Goal: Information Seeking & Learning: Learn about a topic

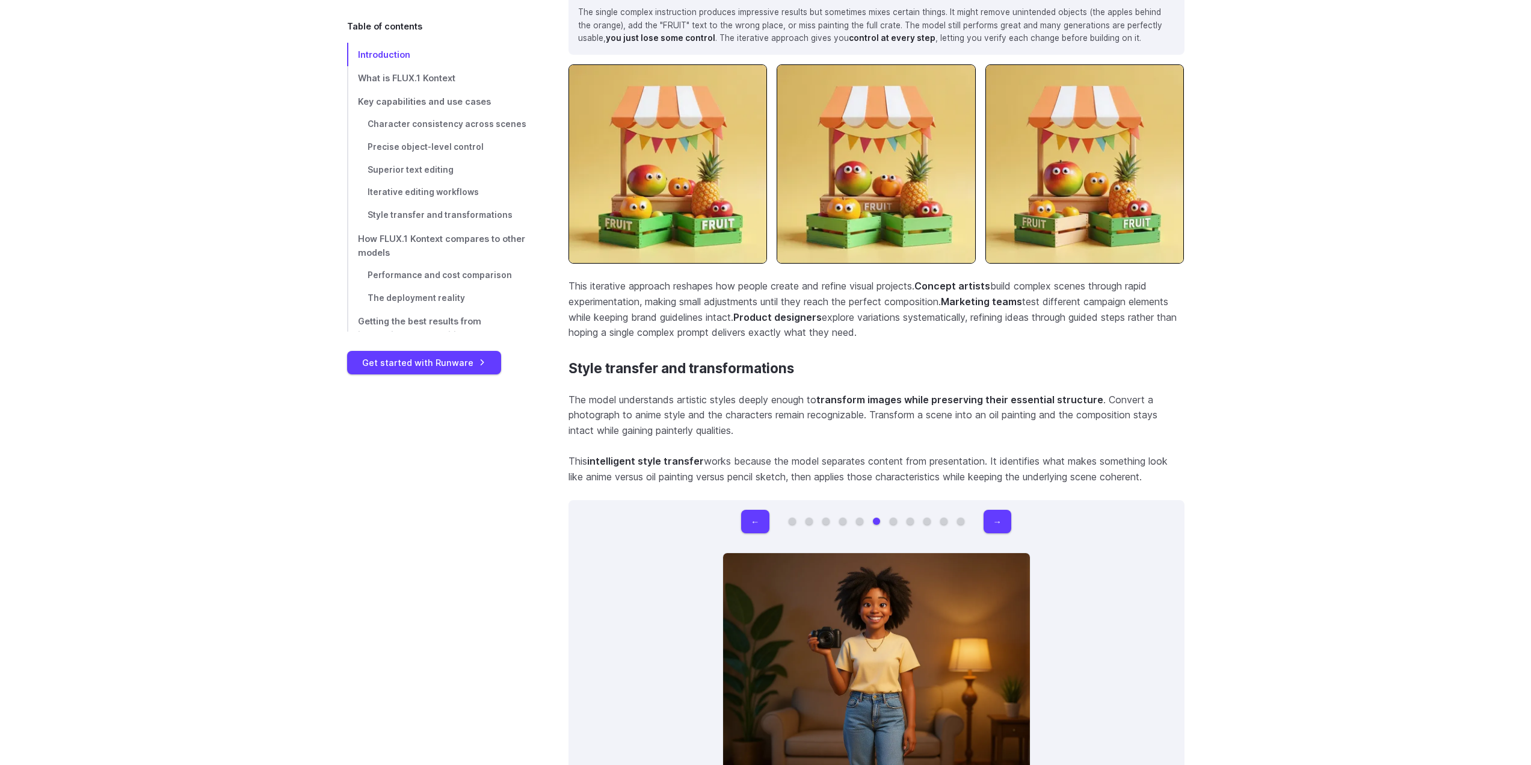
scroll to position [7729, 0]
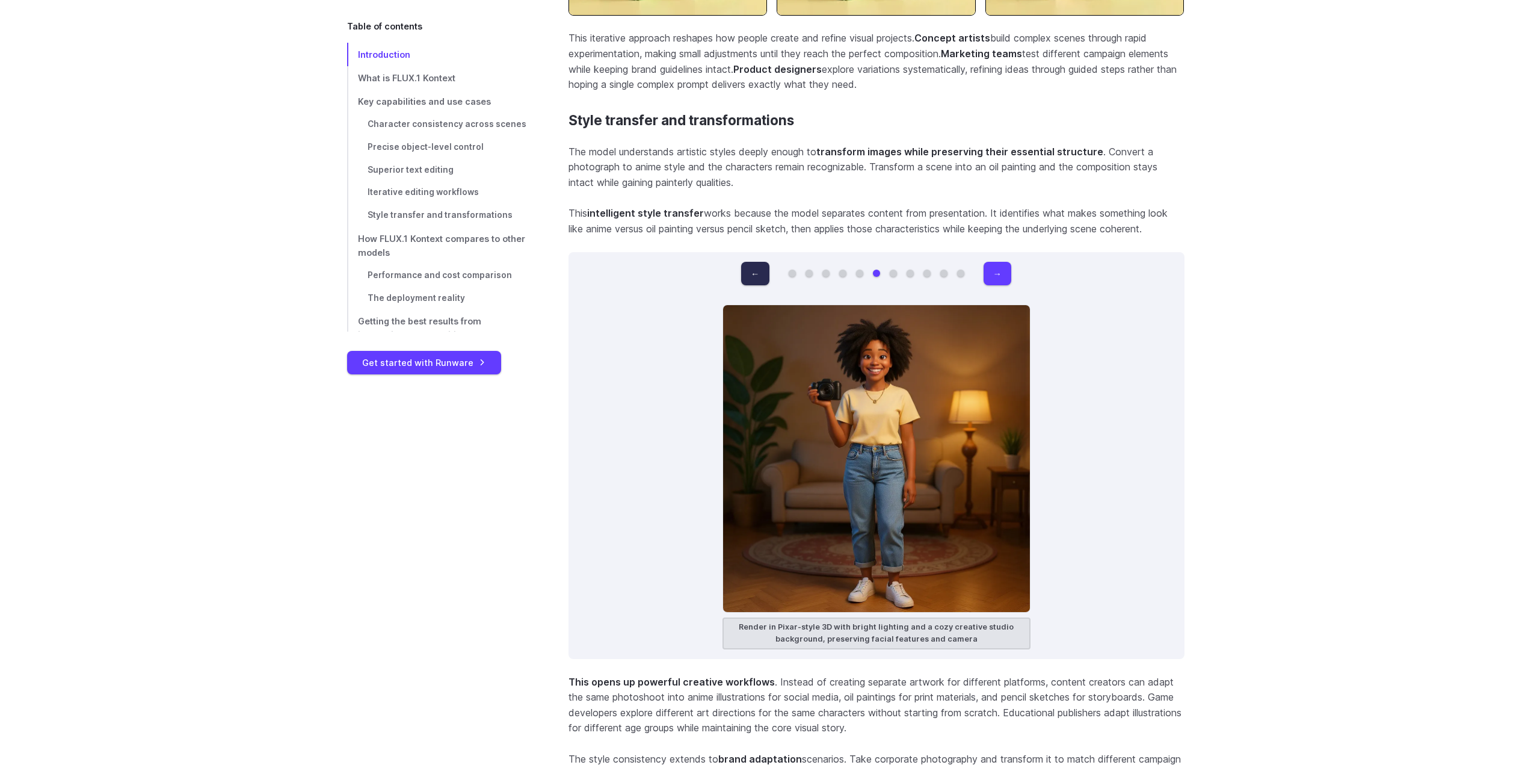
click at [760, 267] on button "←" at bounding box center [755, 273] width 28 height 23
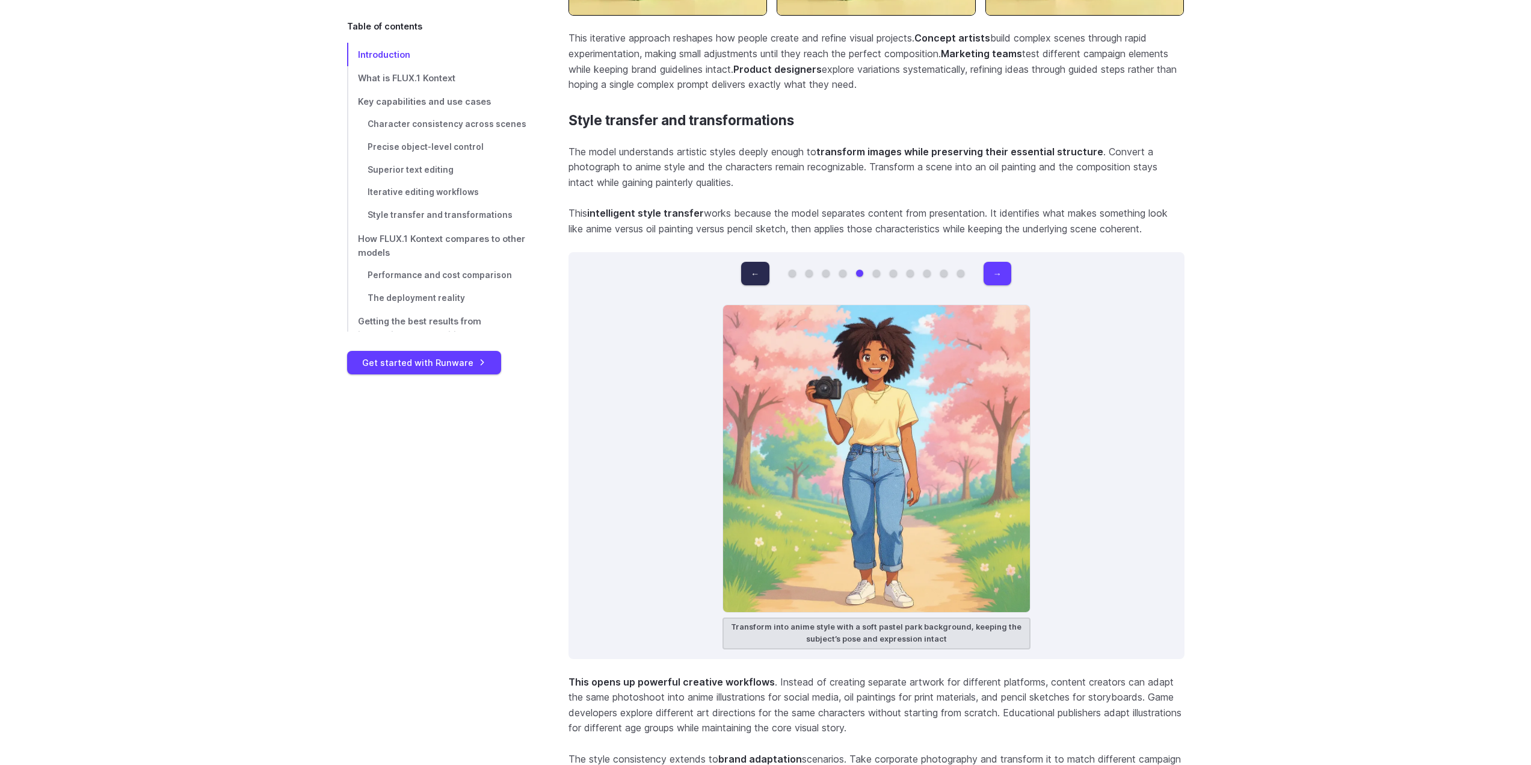
click at [760, 267] on button "←" at bounding box center [755, 273] width 28 height 23
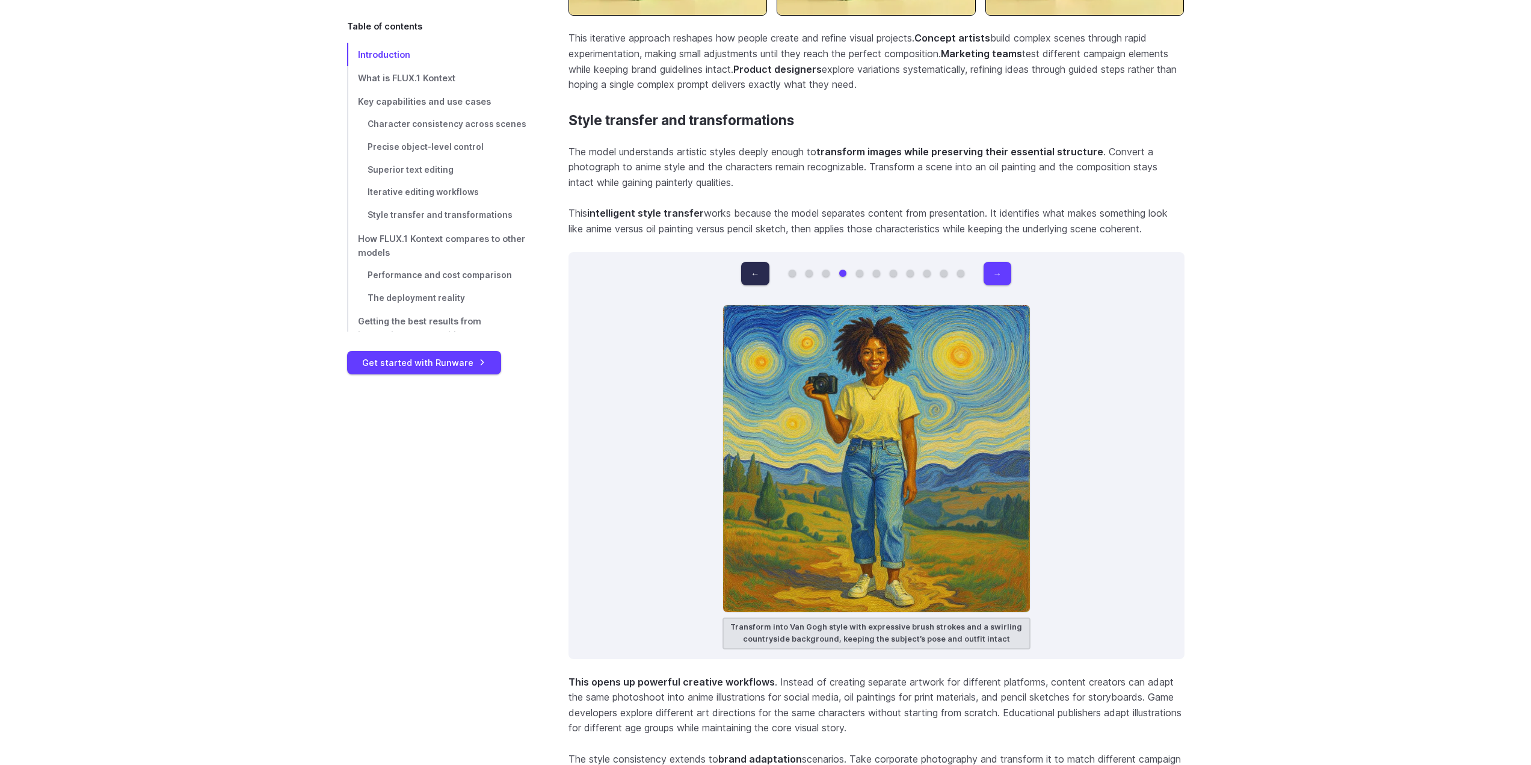
click at [760, 267] on button "←" at bounding box center [755, 273] width 28 height 23
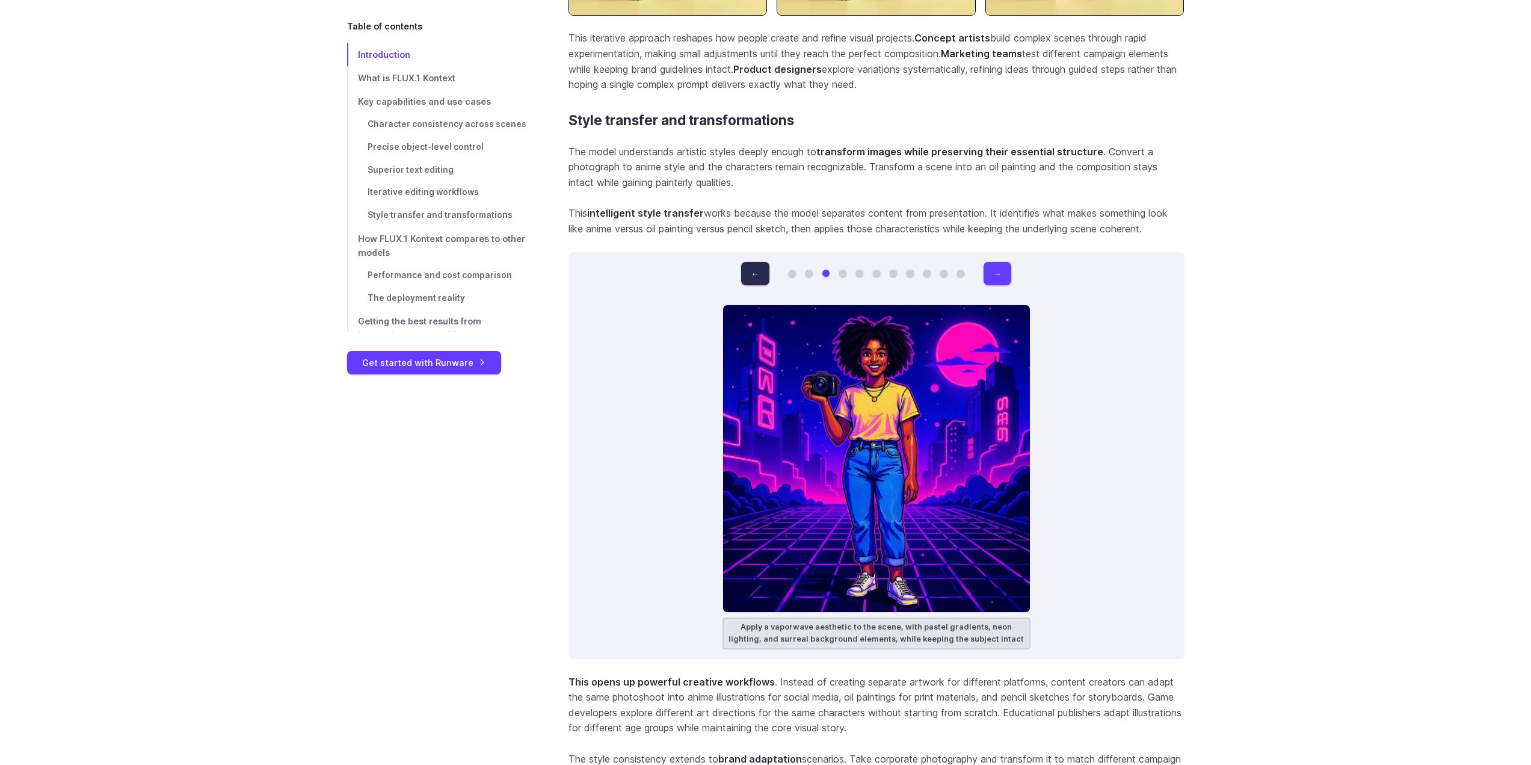
click at [760, 267] on button "←" at bounding box center [755, 273] width 28 height 23
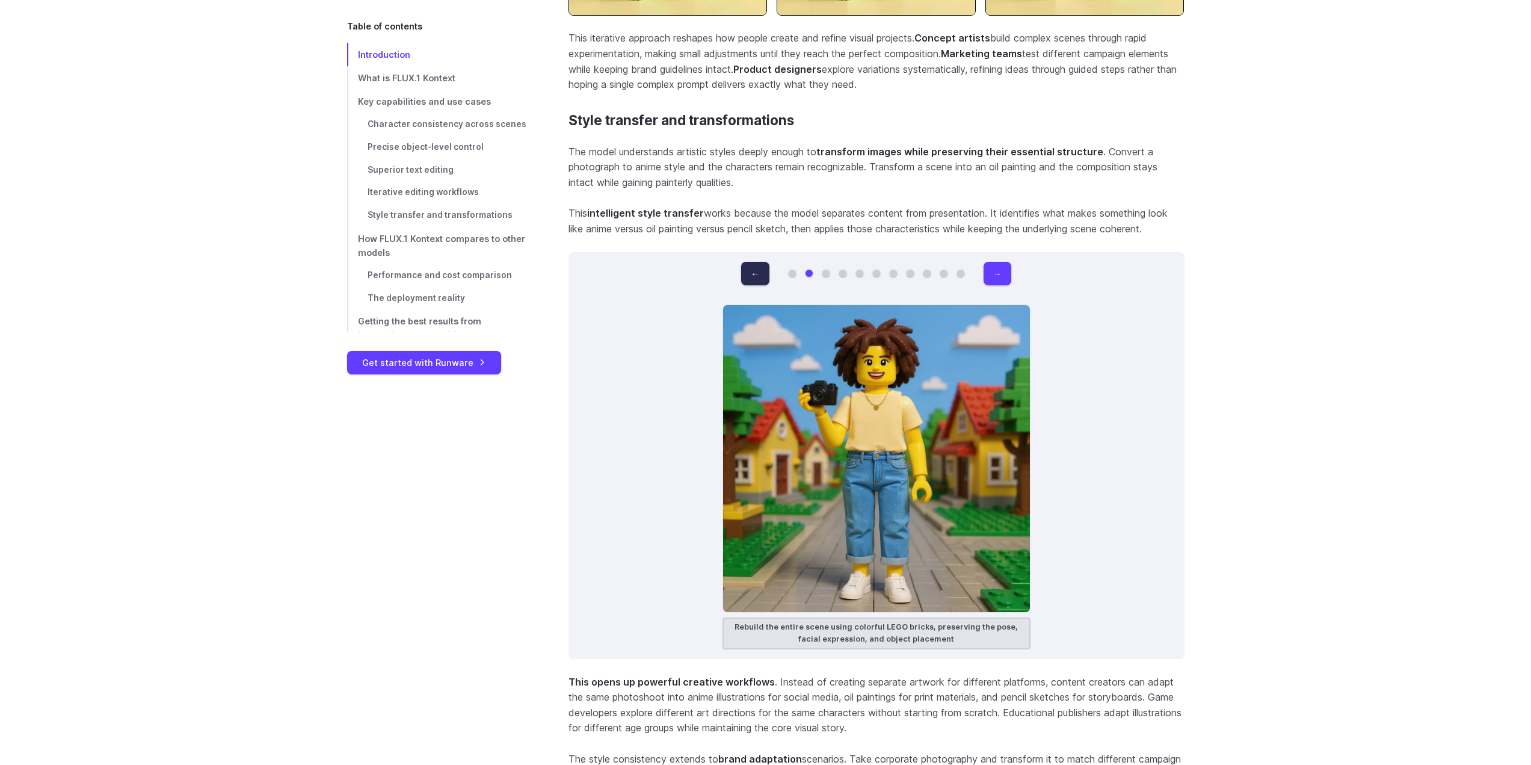
click at [760, 267] on button "←" at bounding box center [755, 273] width 28 height 23
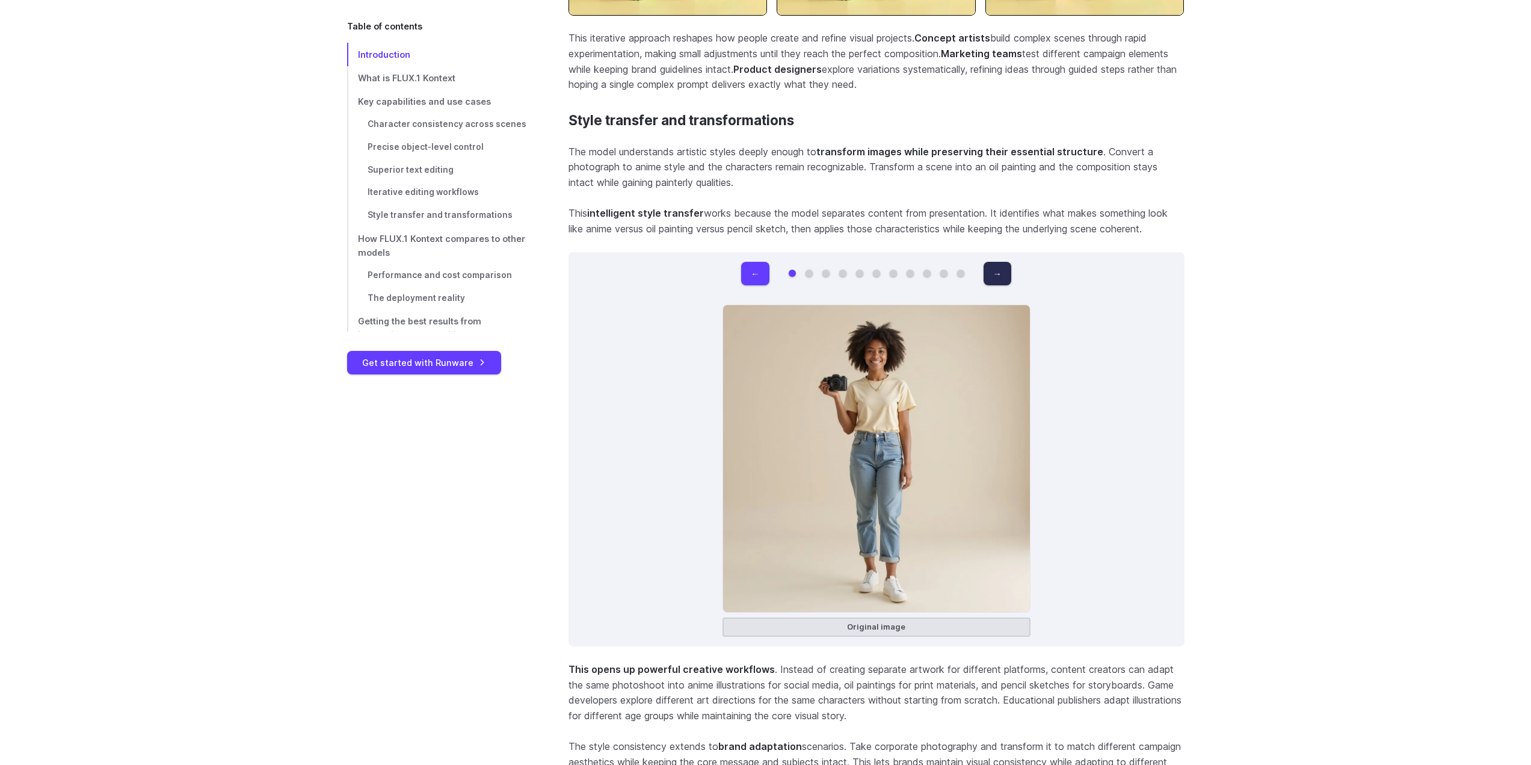
click at [996, 262] on button "→" at bounding box center [998, 273] width 28 height 23
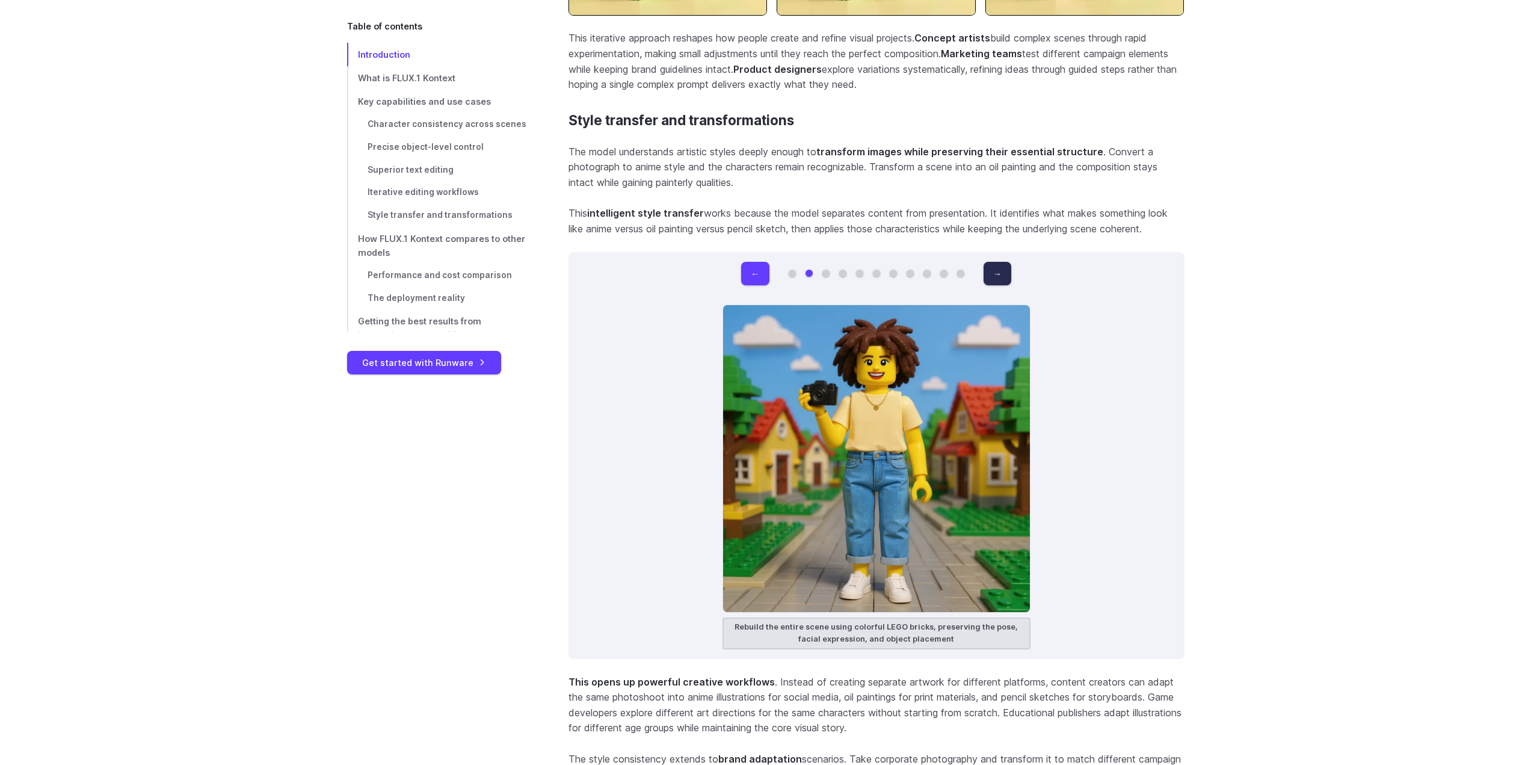
click at [996, 262] on button "→" at bounding box center [998, 273] width 28 height 23
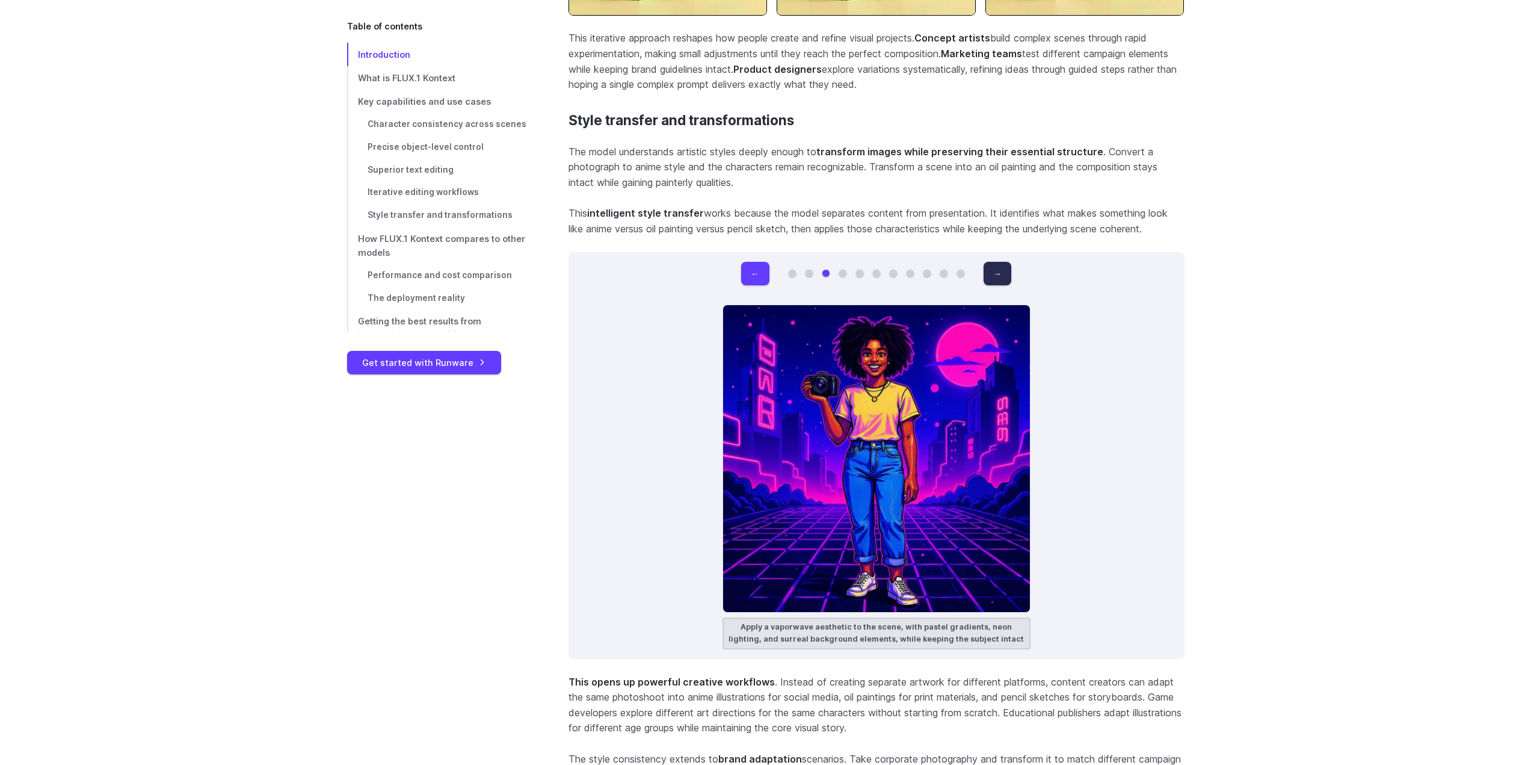
click at [996, 262] on button "→" at bounding box center [998, 273] width 28 height 23
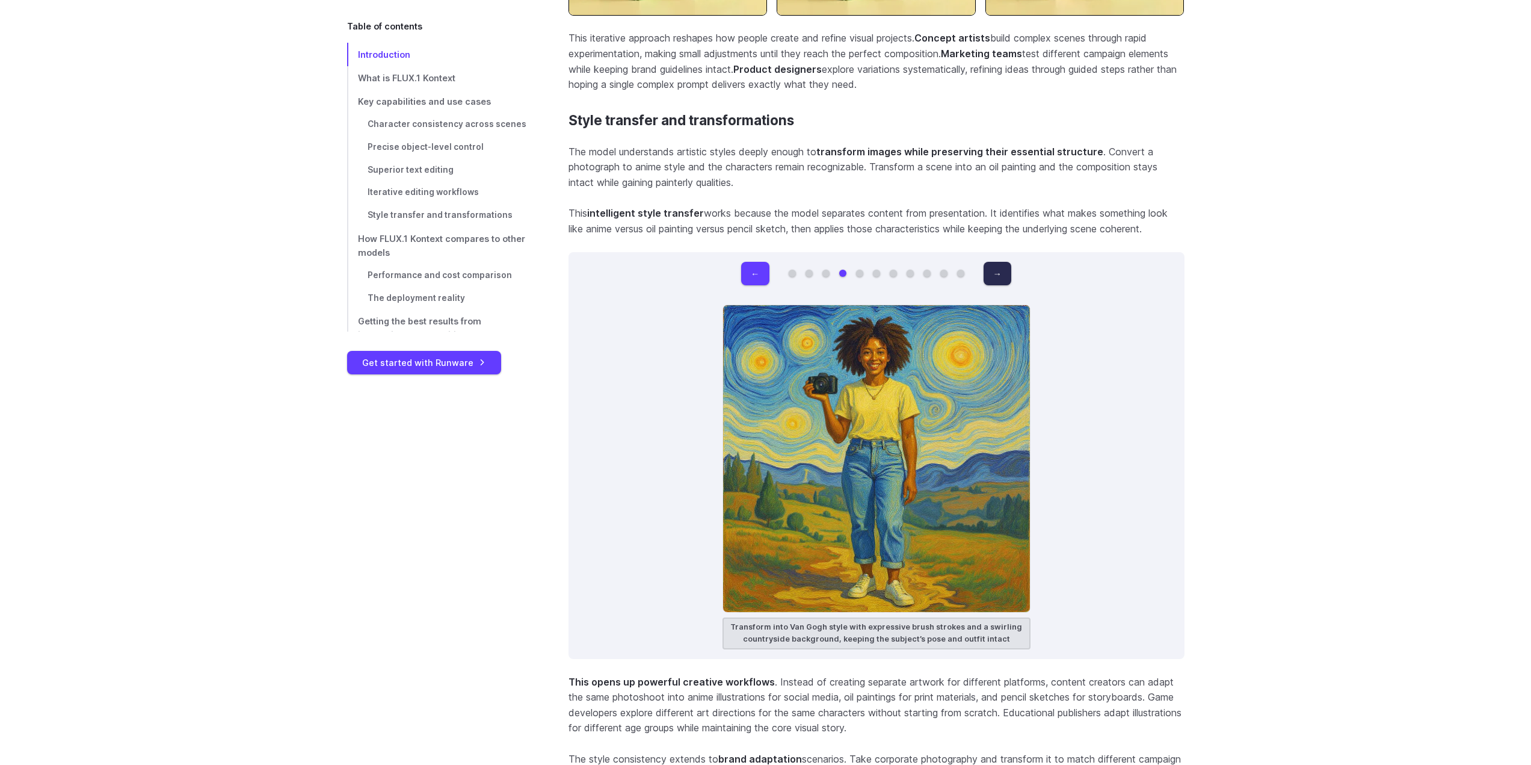
click at [996, 262] on button "→" at bounding box center [998, 273] width 28 height 23
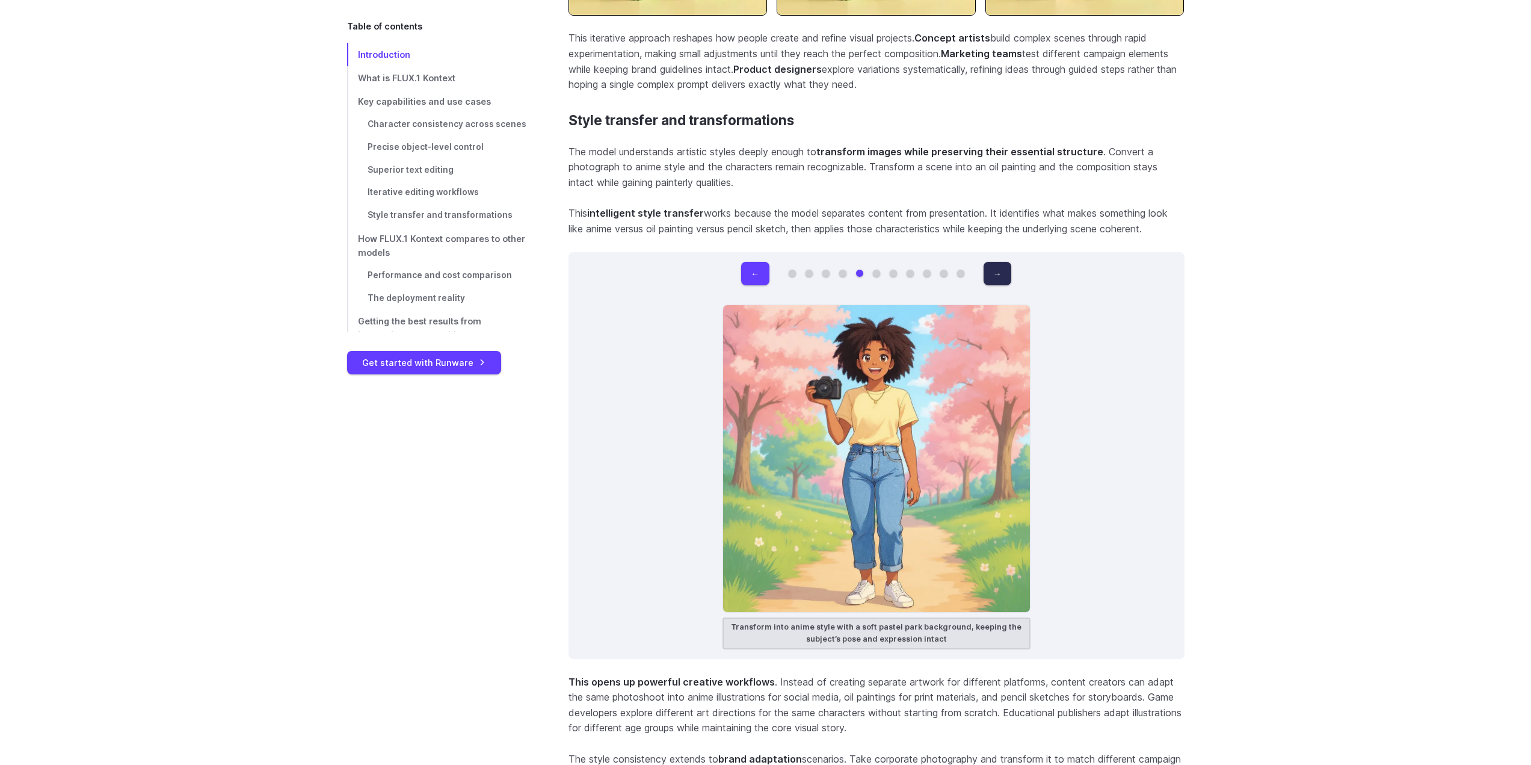
click at [996, 262] on button "→" at bounding box center [998, 273] width 28 height 23
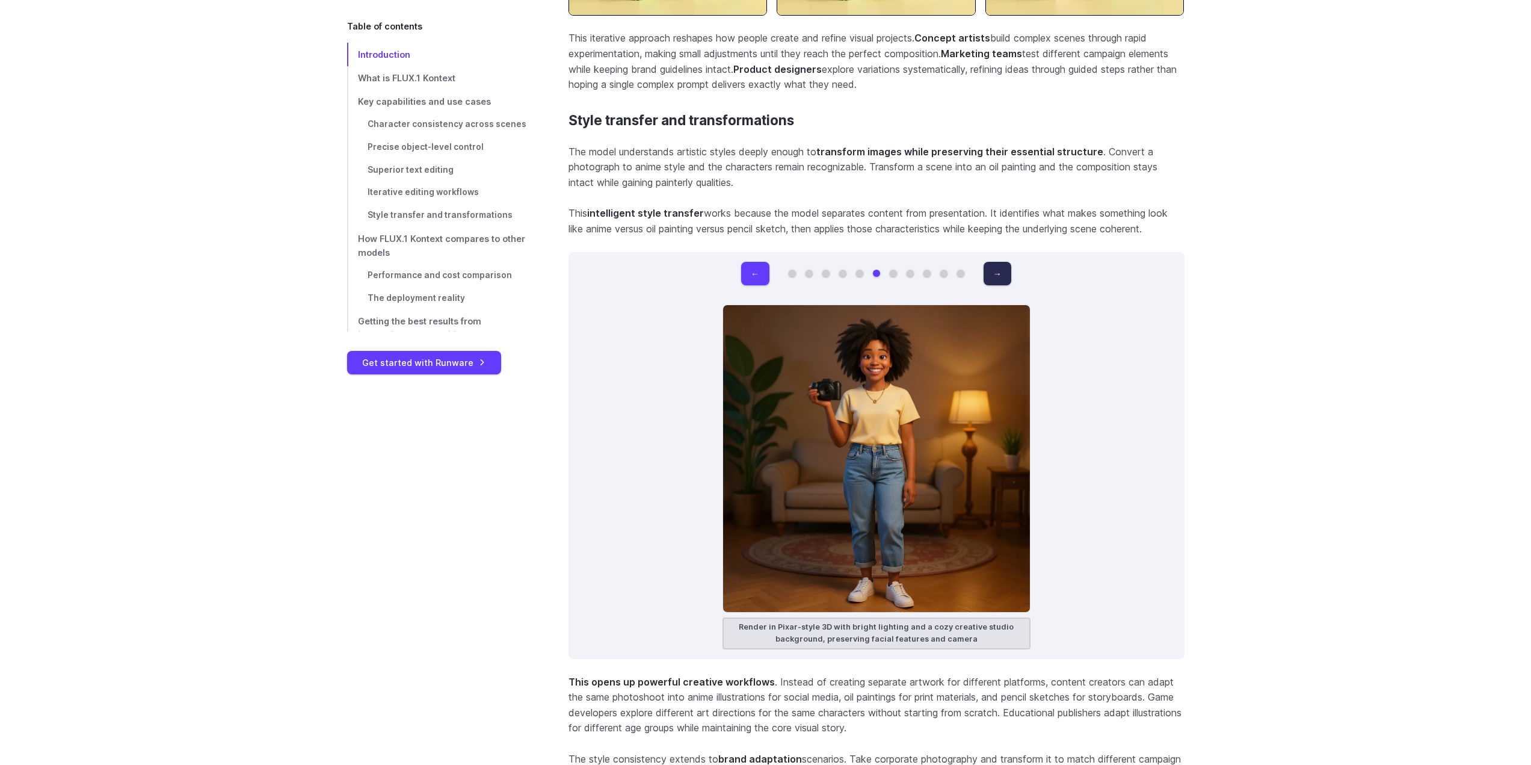
click at [996, 262] on button "→" at bounding box center [998, 273] width 28 height 23
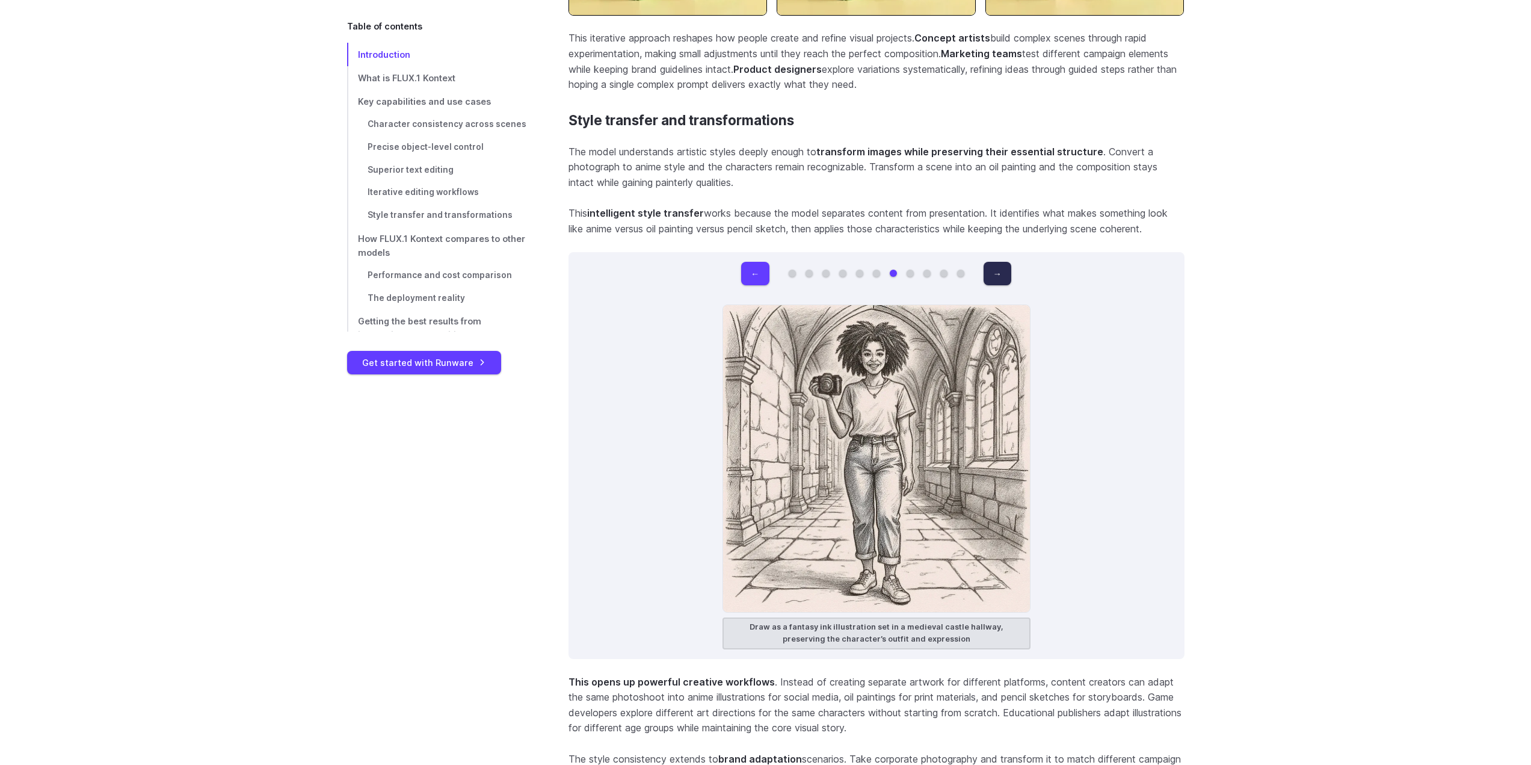
click at [996, 262] on button "→" at bounding box center [998, 273] width 28 height 23
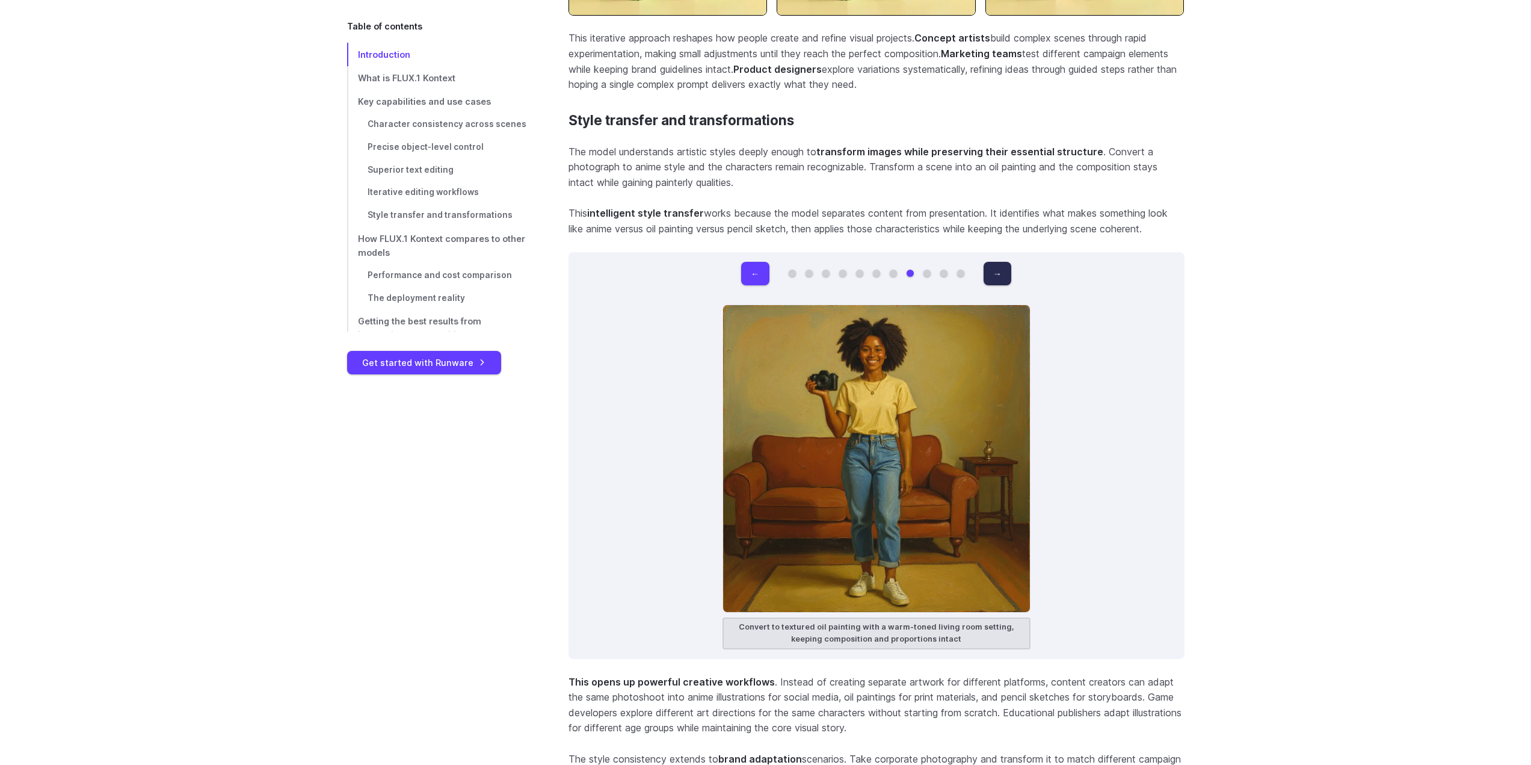
click at [996, 262] on button "→" at bounding box center [998, 273] width 28 height 23
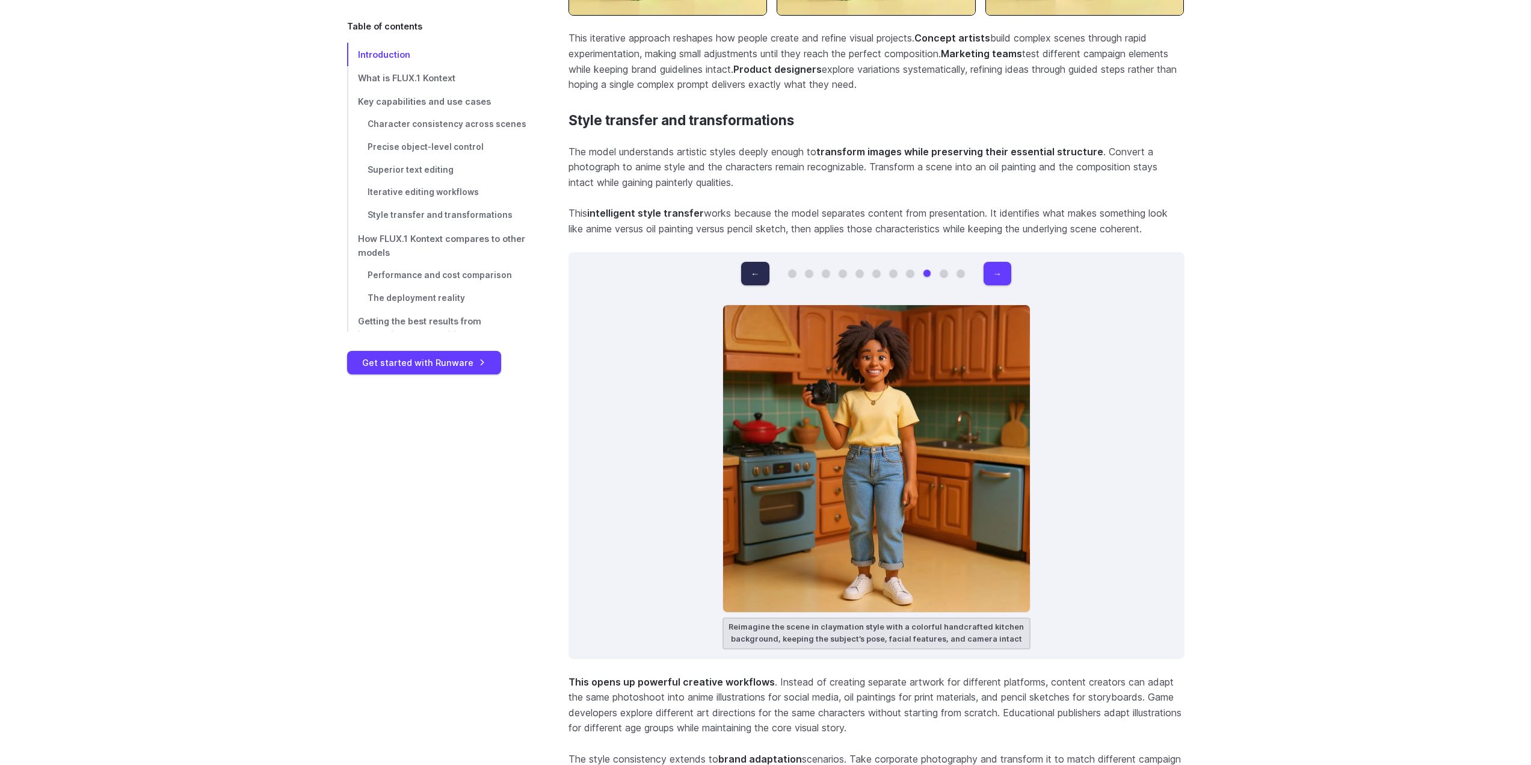
click at [753, 268] on button "←" at bounding box center [755, 273] width 28 height 23
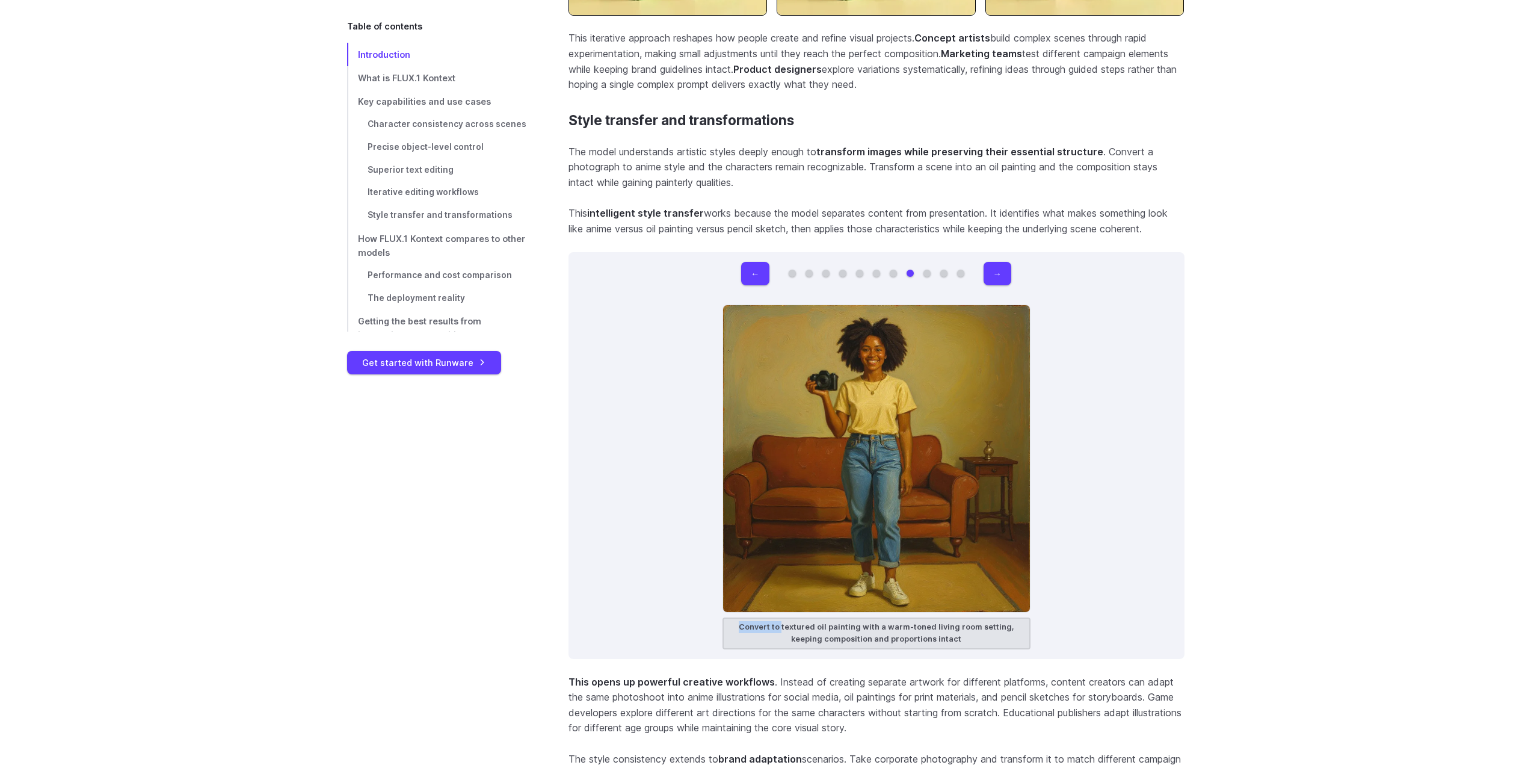
drag, startPoint x: 771, startPoint y: 613, endPoint x: 731, endPoint y: 611, distance: 39.8
click at [731, 617] on figcaption "Convert to textured oil painting with a warm-toned living room setting, keeping…" at bounding box center [877, 633] width 308 height 32
copy figcaption "Convert to"
